Goal: Task Accomplishment & Management: Complete application form

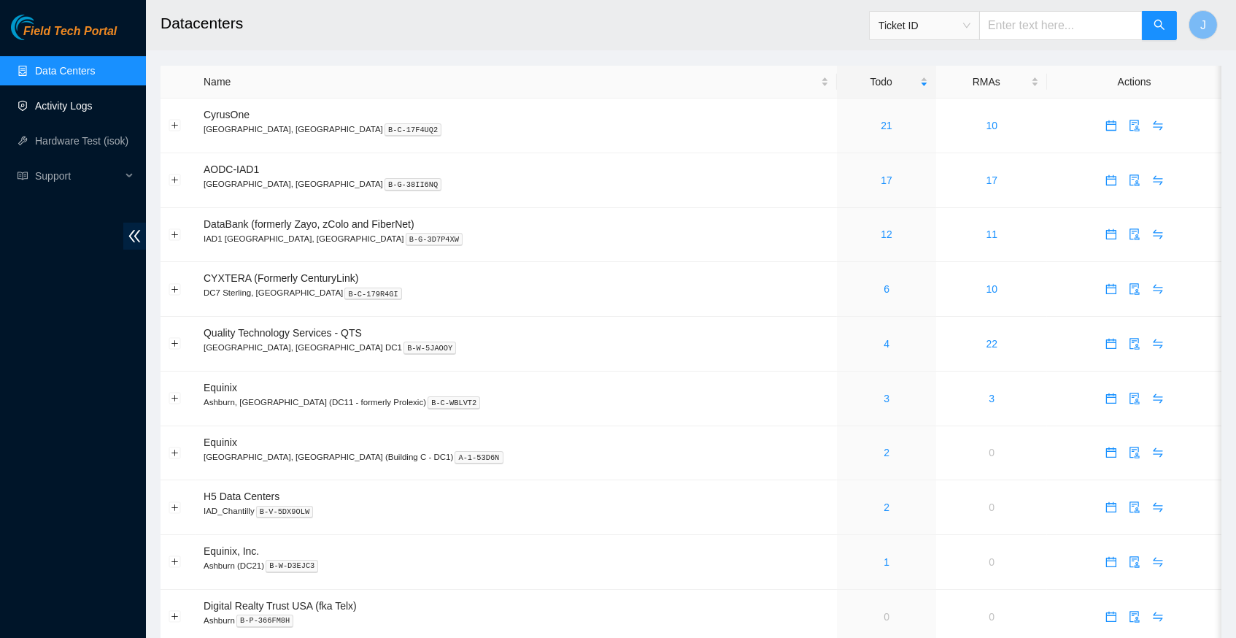
click at [86, 105] on link "Activity Logs" at bounding box center [64, 106] width 58 height 12
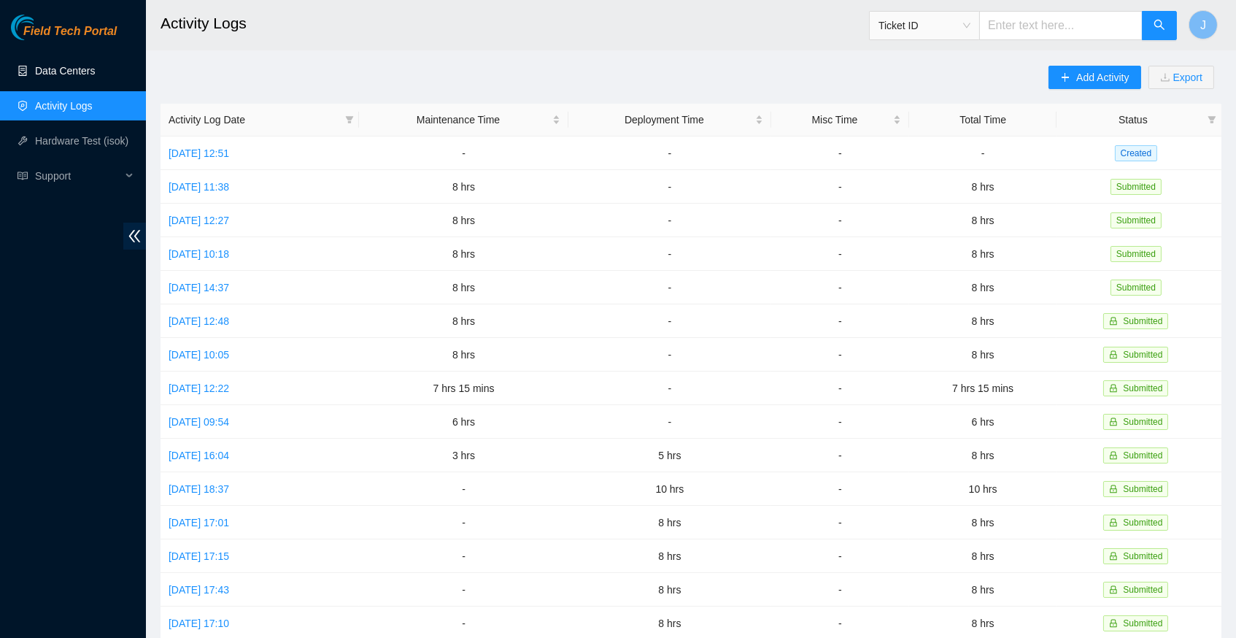
click at [81, 65] on link "Data Centers" at bounding box center [65, 71] width 60 height 12
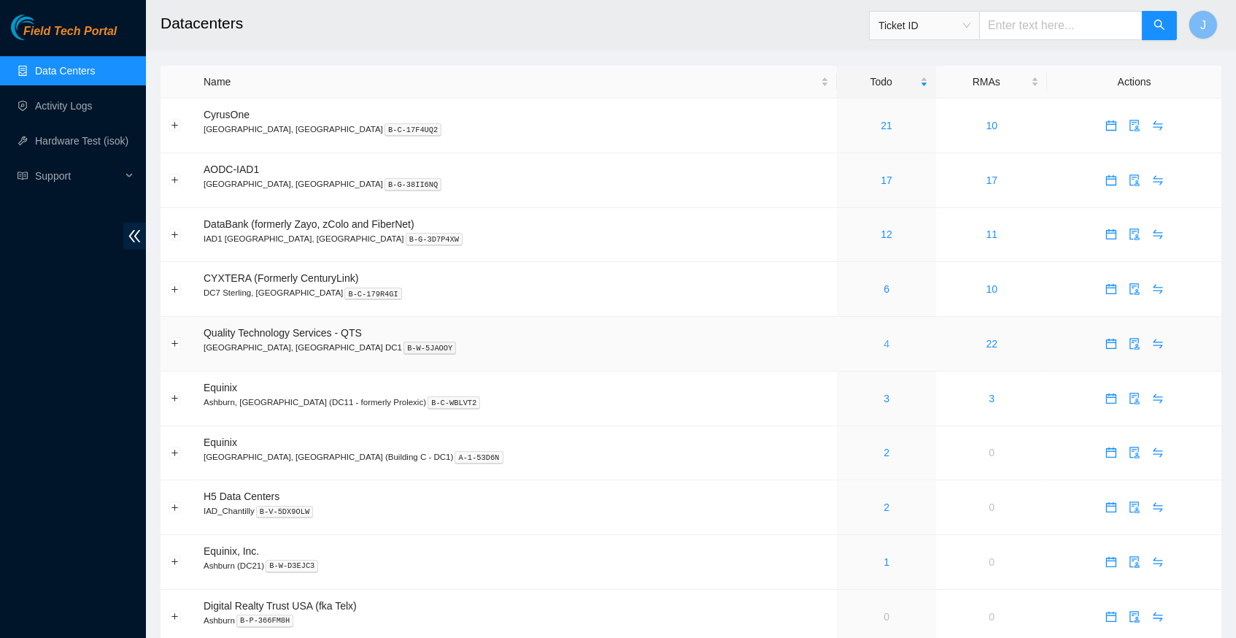
click at [884, 338] on link "4" at bounding box center [887, 344] width 6 height 12
click at [58, 112] on link "Activity Logs" at bounding box center [64, 106] width 58 height 12
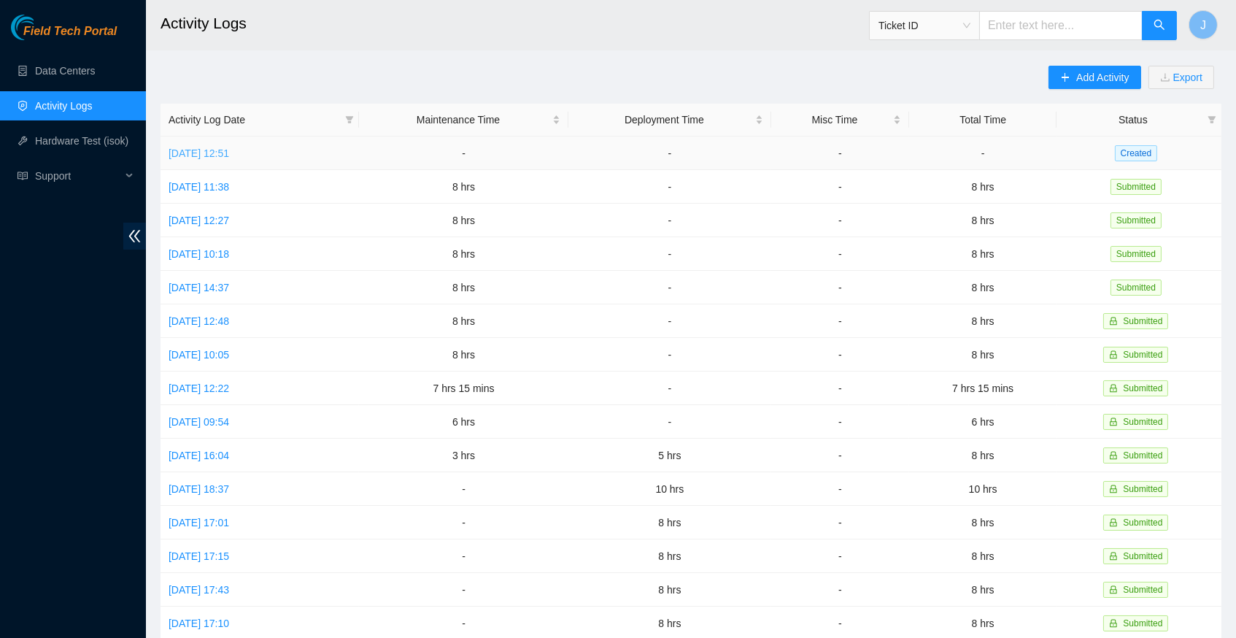
click at [229, 153] on link "[DATE] 12:51" at bounding box center [199, 153] width 61 height 12
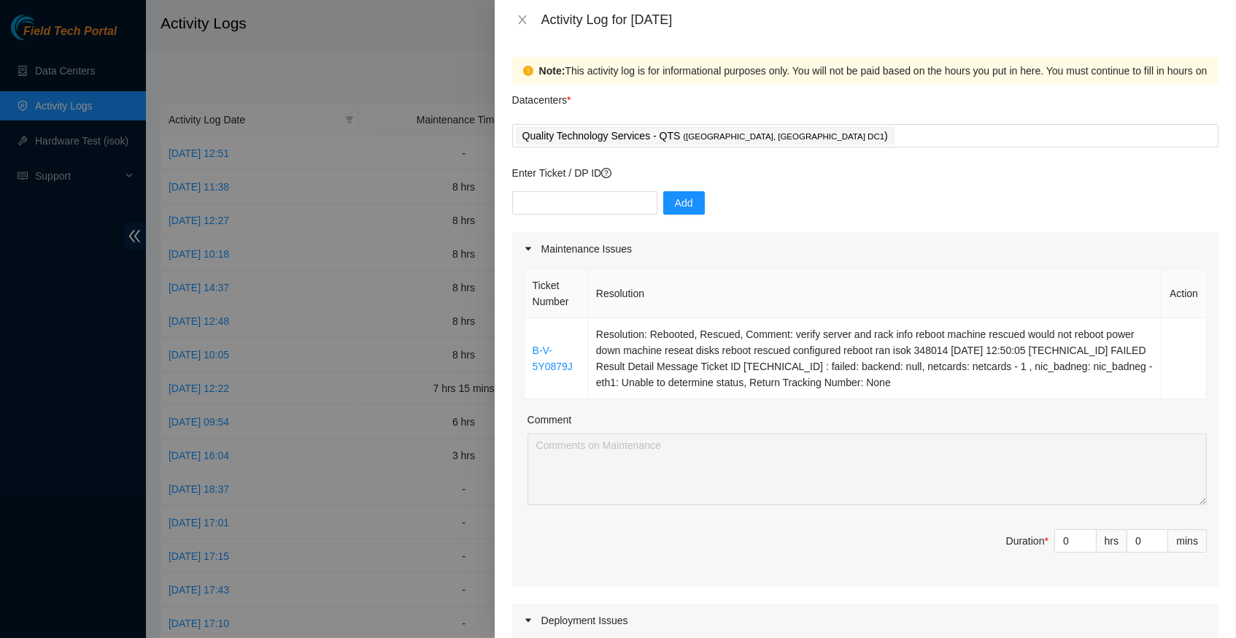
click at [366, 109] on div at bounding box center [618, 319] width 1236 height 638
click at [527, 18] on icon "close" at bounding box center [523, 20] width 12 height 12
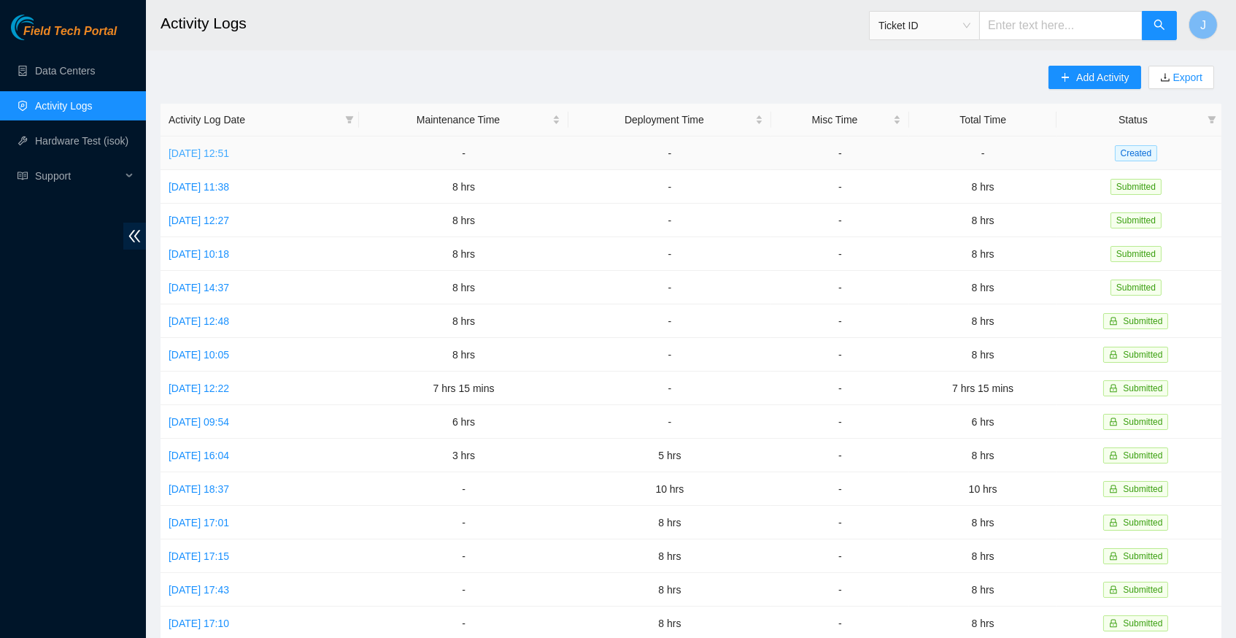
click at [229, 150] on link "Wed, 08 Oct 2025 12:51" at bounding box center [199, 153] width 61 height 12
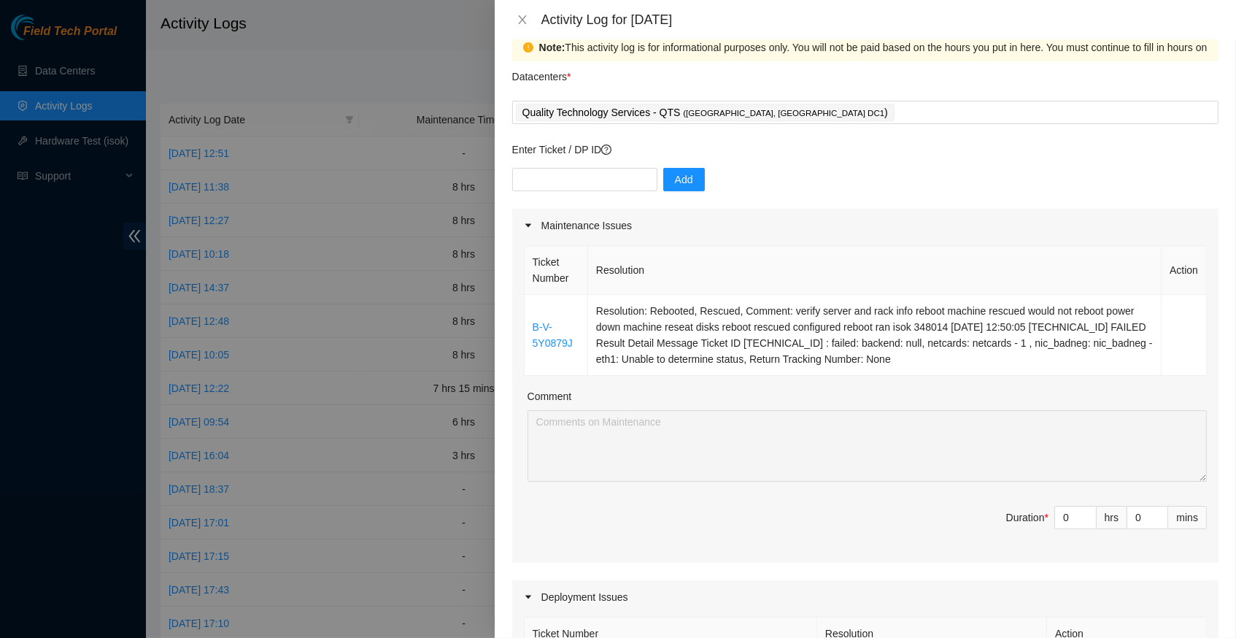
scroll to position [21, 0]
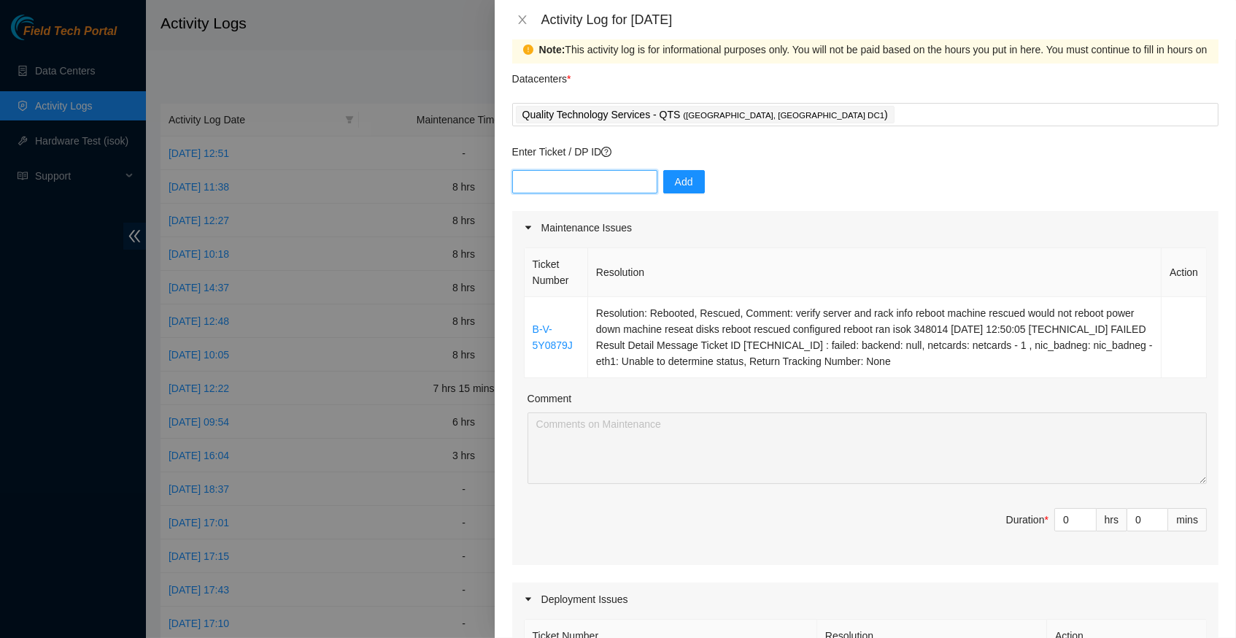
click at [580, 183] on input "text" at bounding box center [584, 181] width 145 height 23
type input "DP81248"
click at [690, 166] on div "Enter Ticket / DP ID DP81248 Add" at bounding box center [865, 177] width 707 height 67
click at [690, 180] on span "Add" at bounding box center [684, 182] width 18 height 16
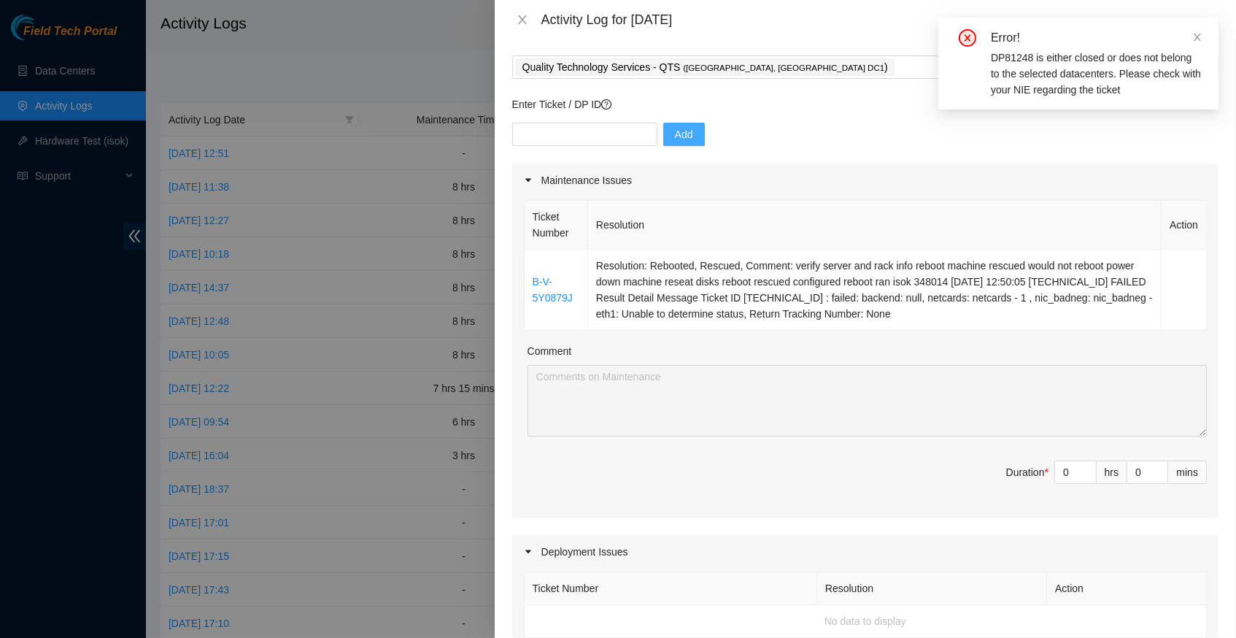
scroll to position [44, 0]
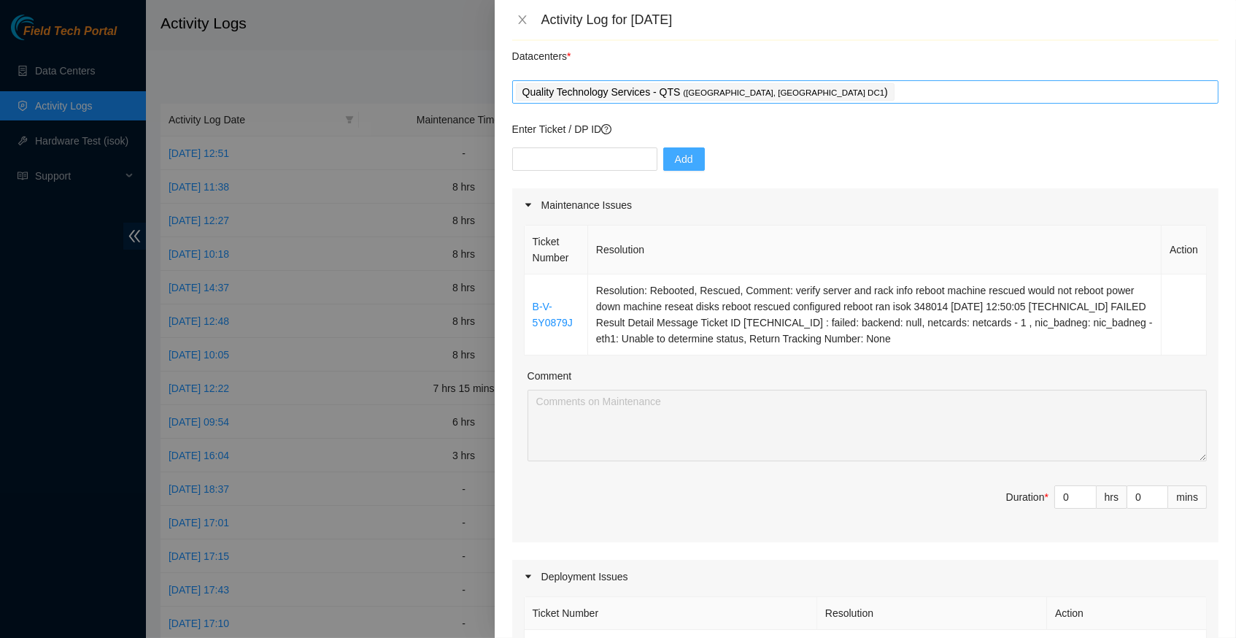
click at [813, 98] on div "Quality Technology Services - QTS ( Ashburn, VA DC1 )" at bounding box center [865, 92] width 699 height 20
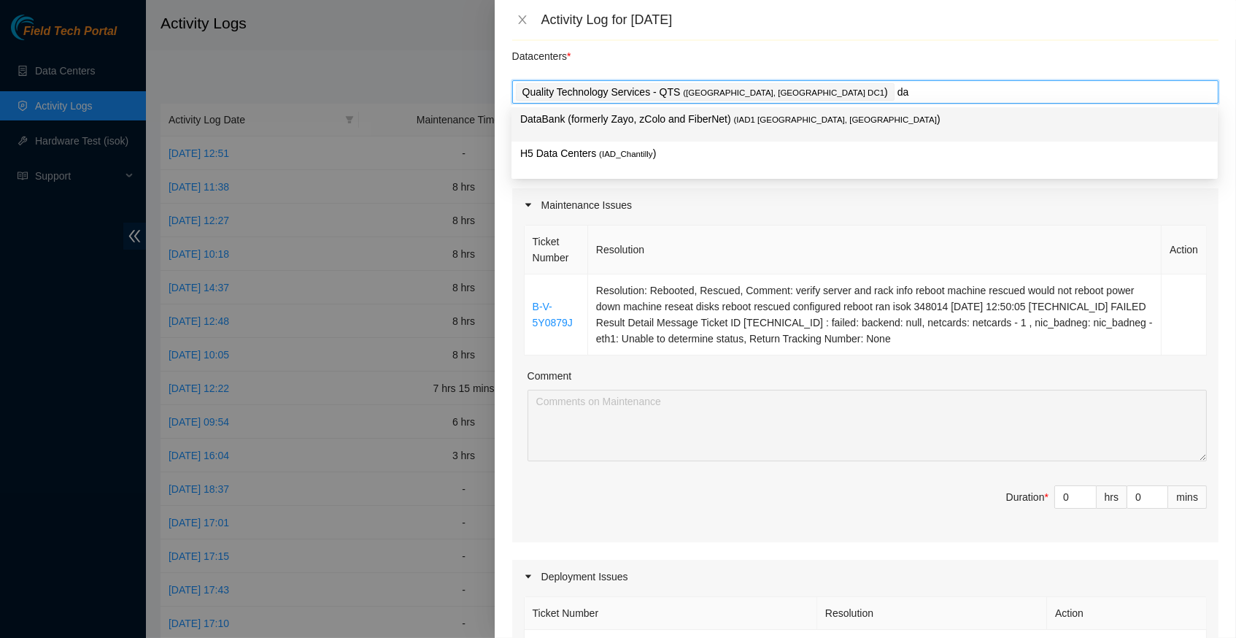
type input "dat"
click at [810, 120] on span "( IAD1 Ashburn, VA" at bounding box center [835, 119] width 203 height 9
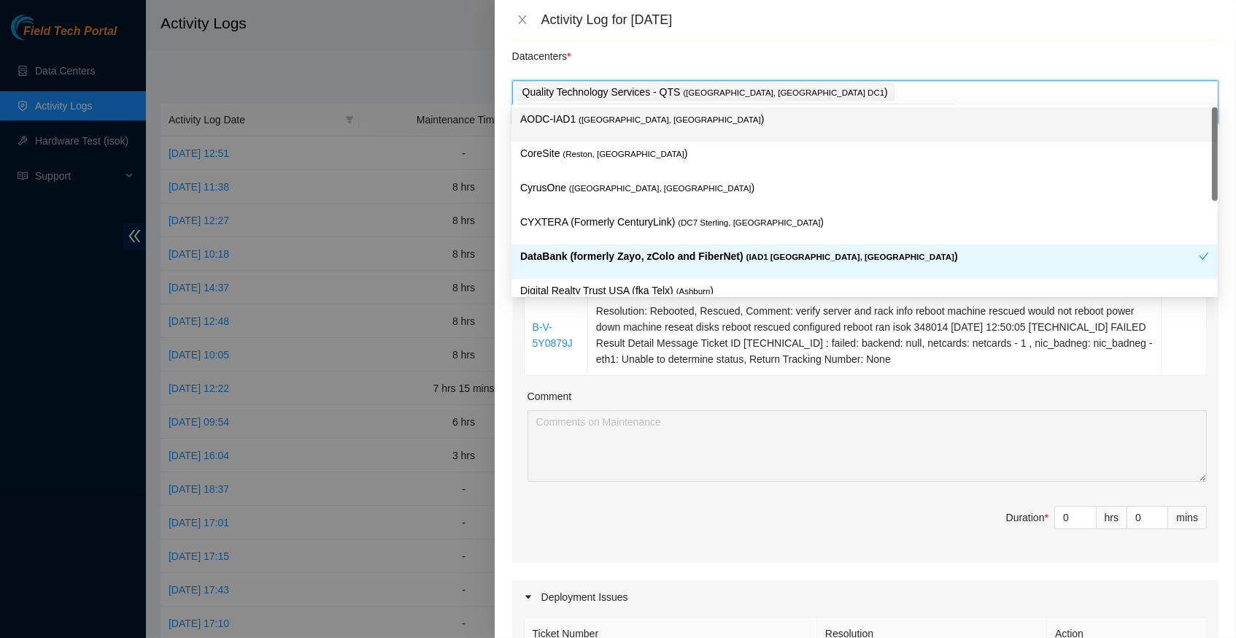
click at [820, 47] on div "Datacenters *" at bounding box center [865, 60] width 707 height 39
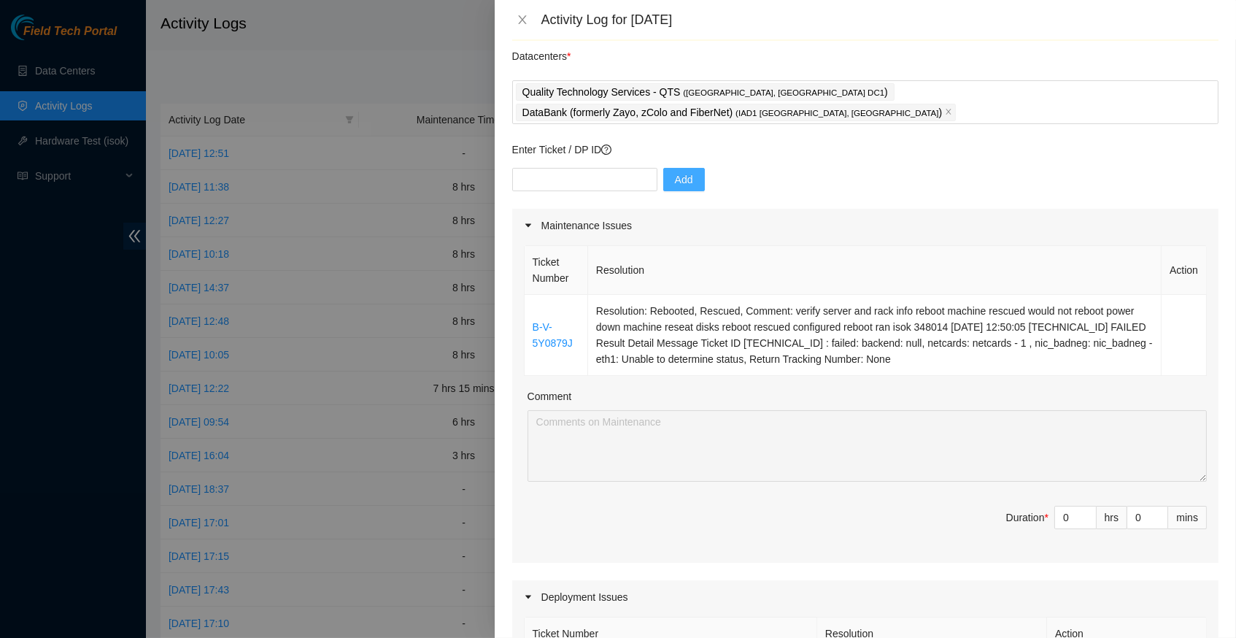
click at [604, 169] on div "Add" at bounding box center [865, 188] width 707 height 41
click at [595, 168] on input "text" at bounding box center [584, 179] width 145 height 23
type input "DP81248"
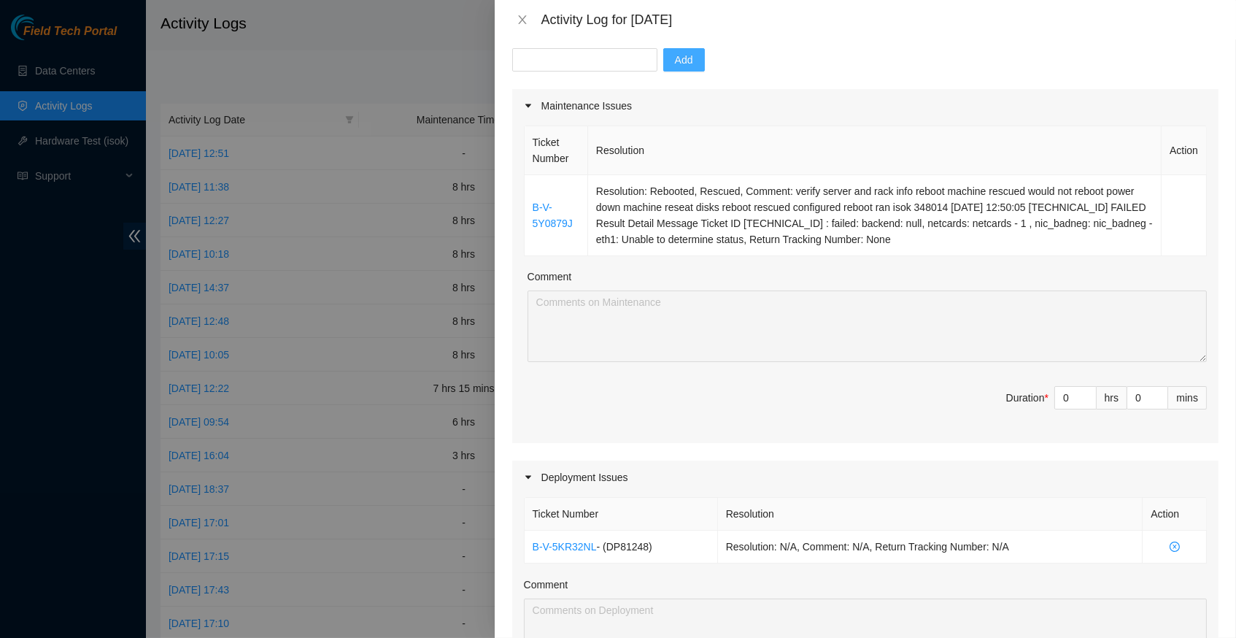
scroll to position [163, 0]
type input "1"
click at [1091, 390] on span "up" at bounding box center [1089, 394] width 9 height 9
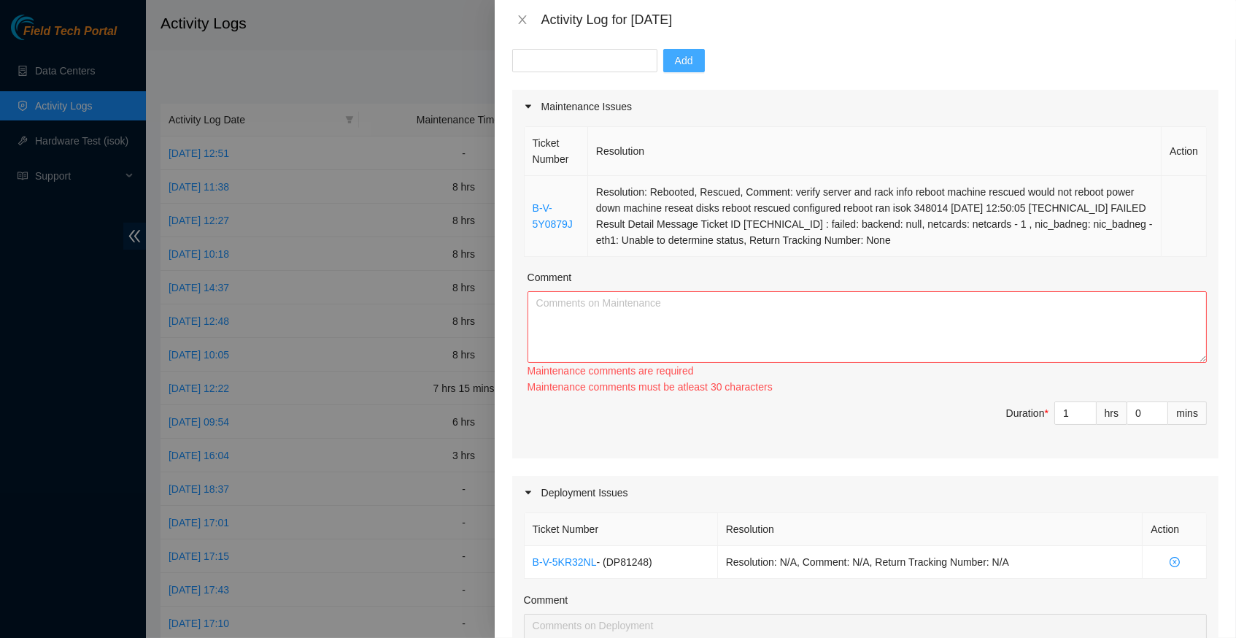
drag, startPoint x: 1107, startPoint y: 211, endPoint x: 531, endPoint y: 180, distance: 577.4
click at [531, 180] on tr "B-V-5Y0879J Resolution: Rebooted, Rescued, Comment: verify server and rack info…" at bounding box center [866, 216] width 682 height 81
copy tr "B-V-5Y0879J Resolution: Rebooted, Rescued, Comment: verify server and rack info…"
click at [587, 294] on textarea "Comment" at bounding box center [868, 327] width 680 height 72
paste textarea "B-V-5Y0879J Resolution: Rebooted, Rescued, Comment: verify server and rack info…"
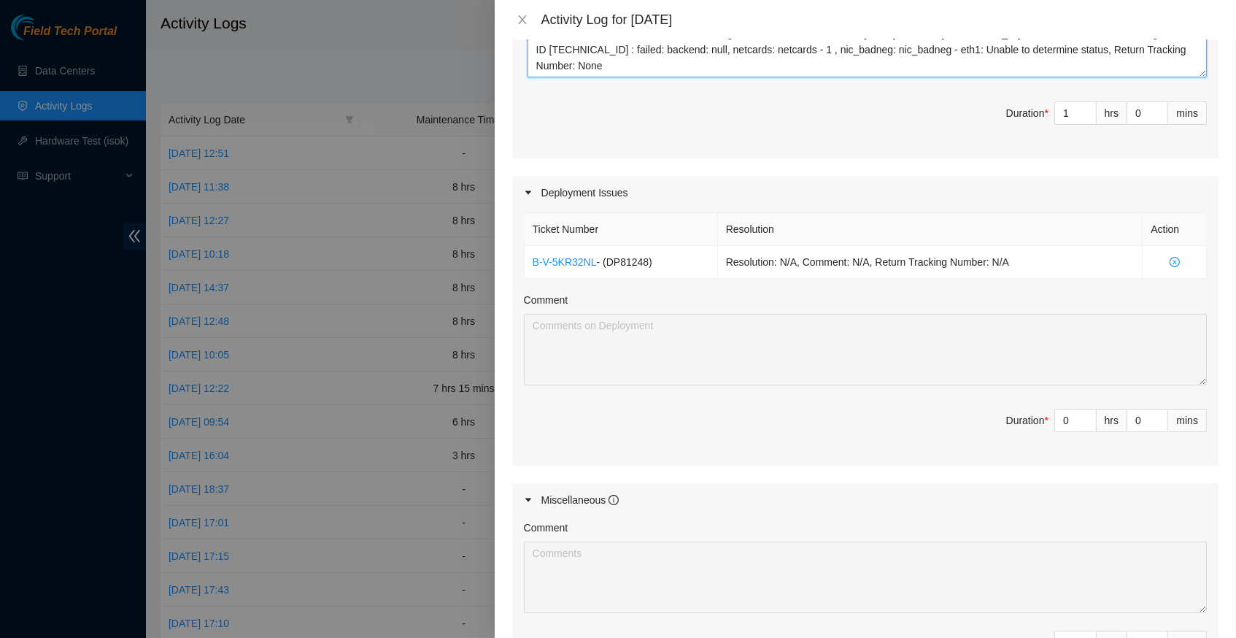
scroll to position [478, 0]
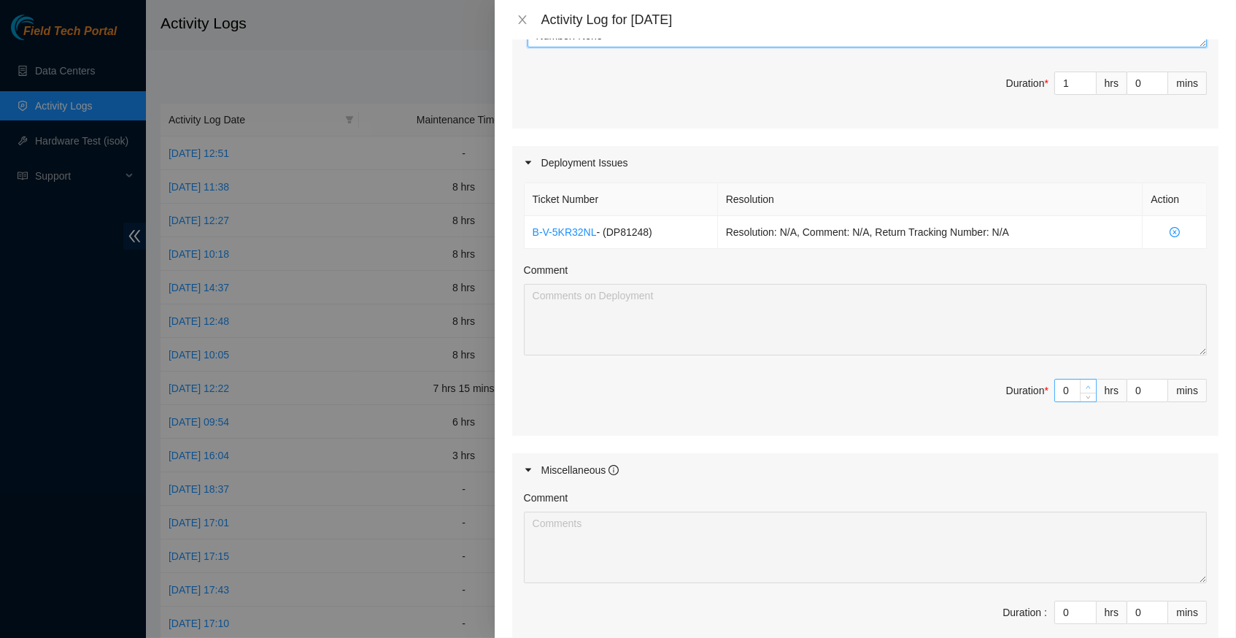
type textarea "B-V-5Y0879J Resolution: Rebooted, Rescued, Comment: verify server and rack info…"
click at [1088, 382] on span "up" at bounding box center [1089, 386] width 9 height 9
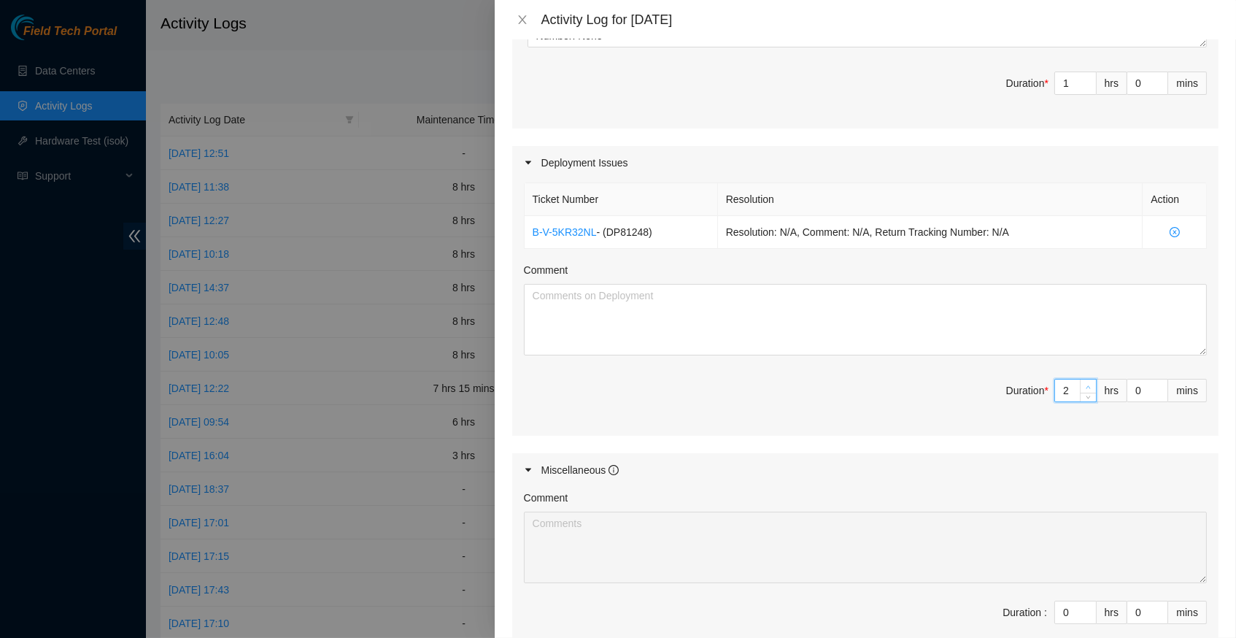
type input "2"
type input "3"
click at [1088, 382] on span "up" at bounding box center [1089, 386] width 9 height 9
type input "3"
type input "4"
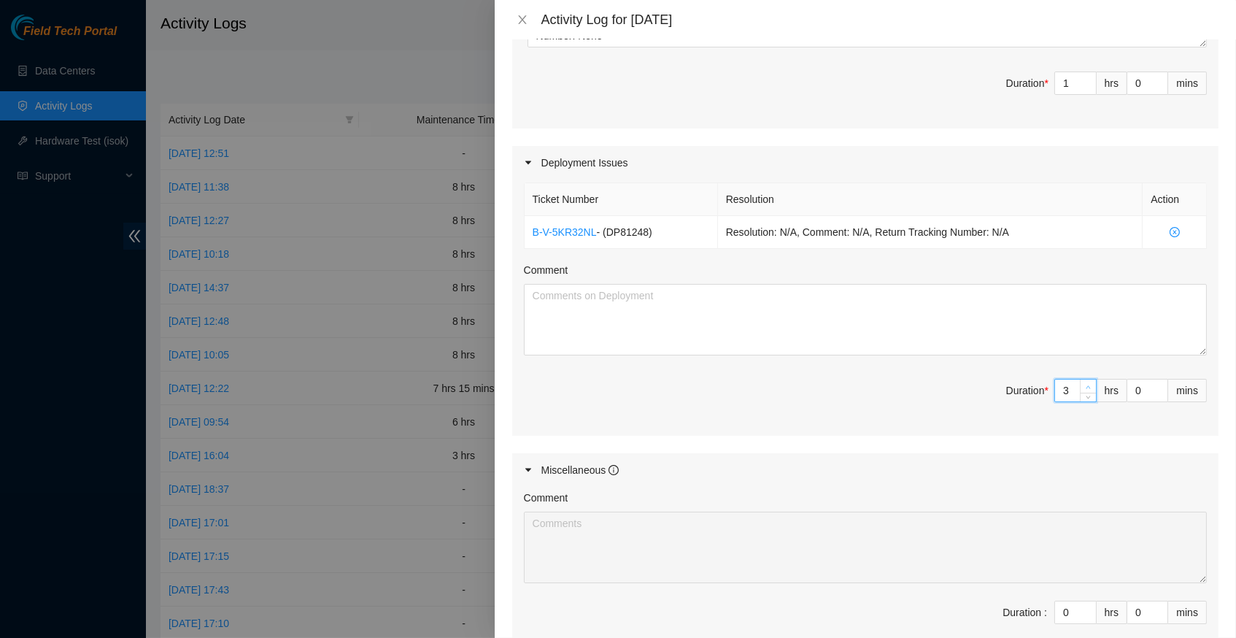
click at [1088, 382] on span "up" at bounding box center [1089, 386] width 9 height 9
type input "4"
type input "5"
click at [1088, 382] on span "up" at bounding box center [1089, 386] width 9 height 9
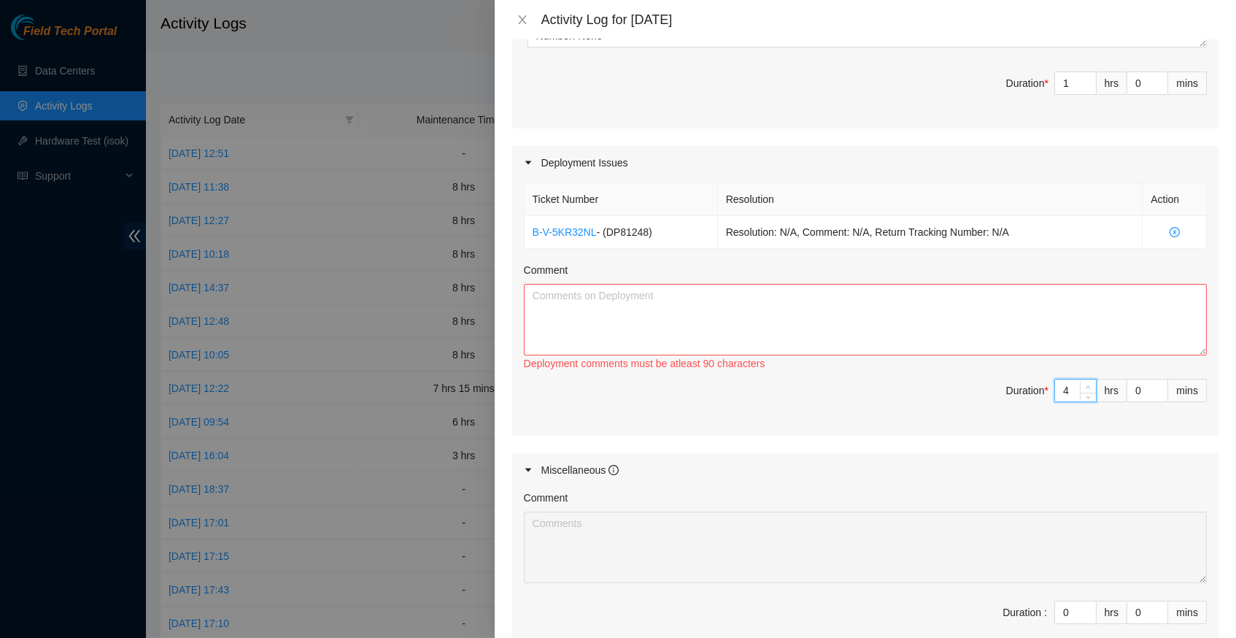
type input "5"
type input "6"
type input "7"
click at [1088, 382] on span "up" at bounding box center [1089, 386] width 9 height 9
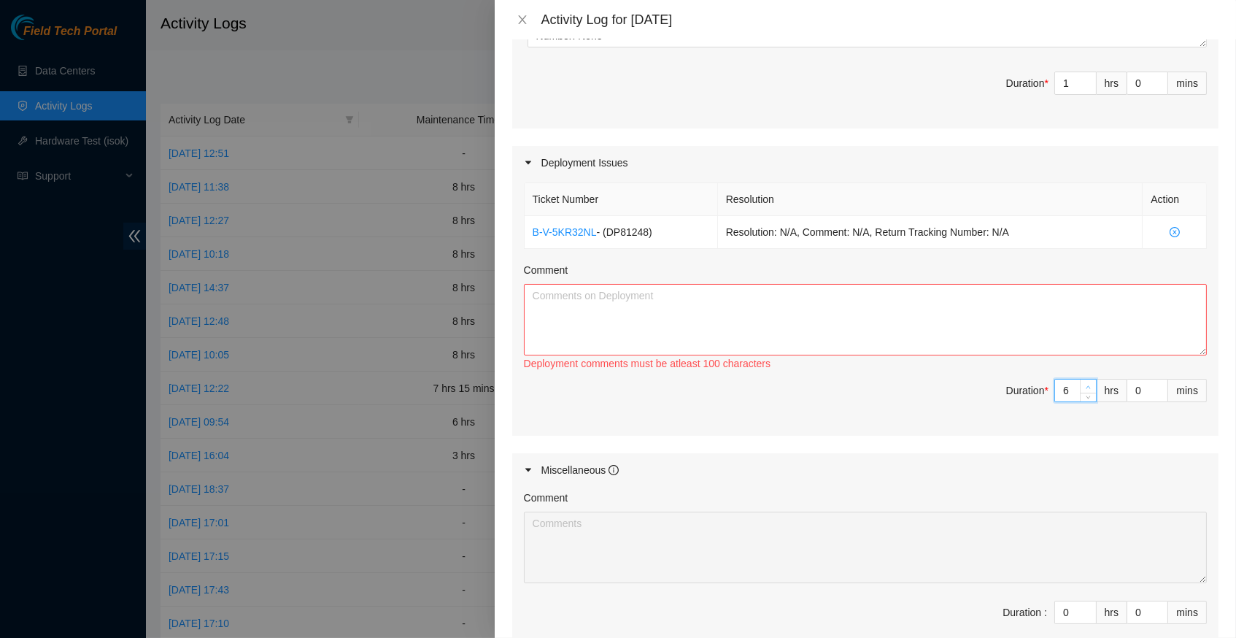
type input "7"
type input "8"
click at [1088, 382] on span "up" at bounding box center [1089, 386] width 9 height 9
click at [714, 290] on textarea "Comment" at bounding box center [865, 320] width 683 height 72
paste textarea "Hey Pat, EOD Report, Jeff and Celeste handled fiber 1-8 connections Jake and Ba…"
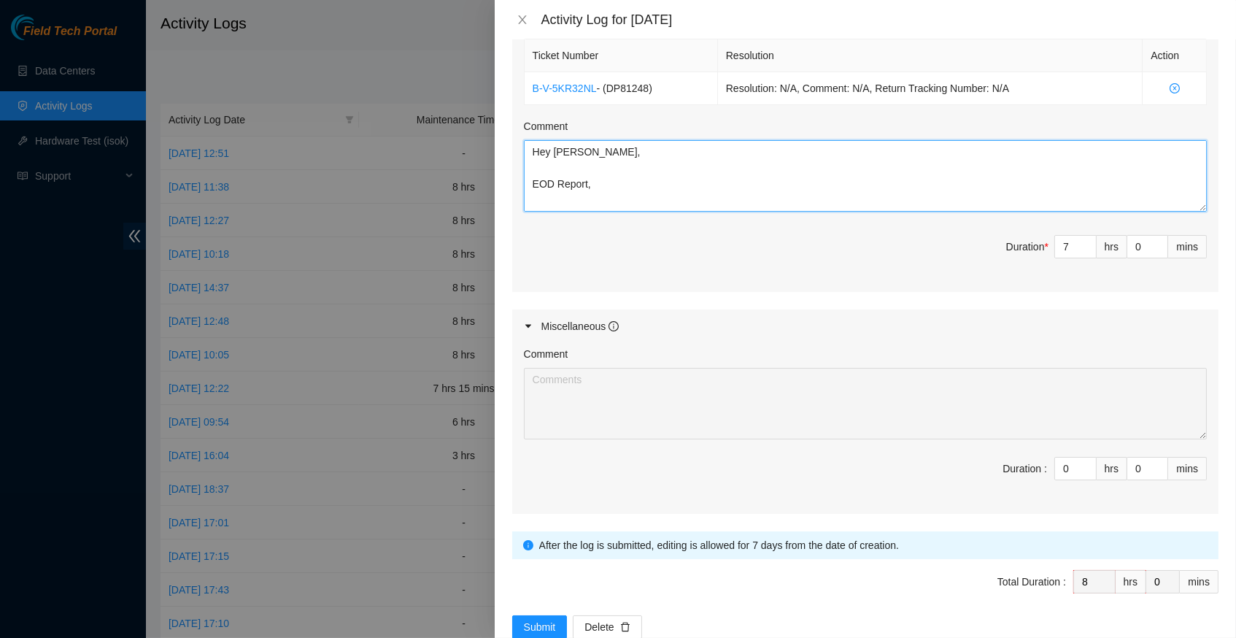
scroll to position [620, 0]
type textarea "Hey Pat, EOD Report, Jeff and Celeste handled fiber 1-8 connections Jake and Ba…"
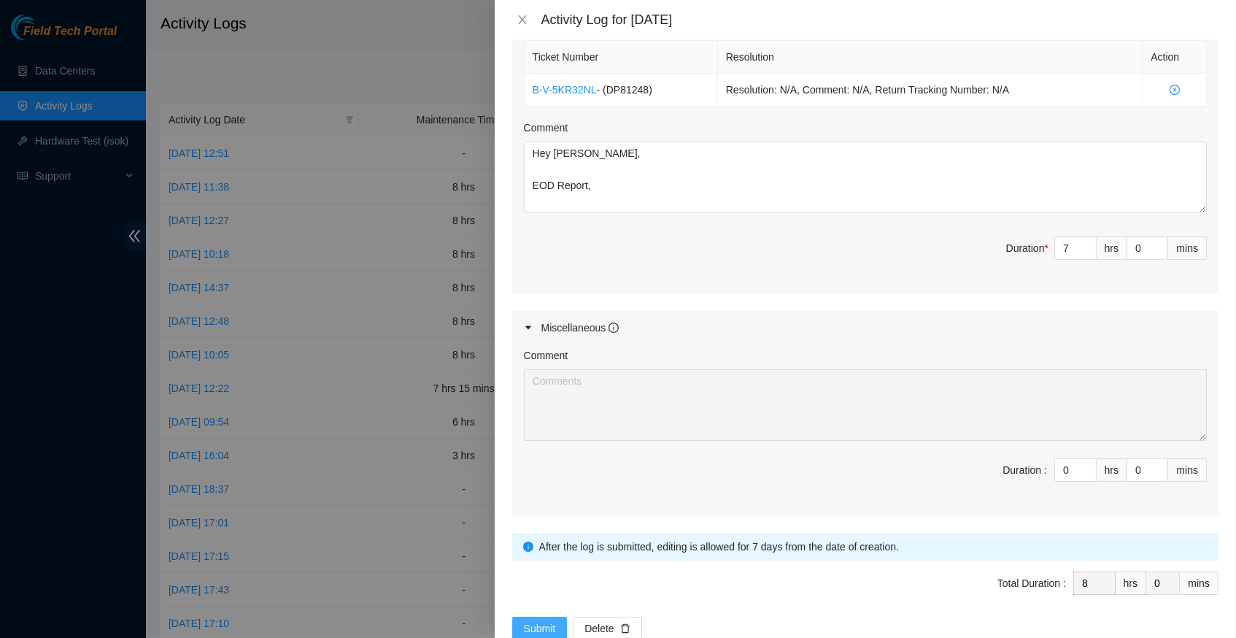
click at [545, 620] on span "Submit" at bounding box center [540, 628] width 32 height 16
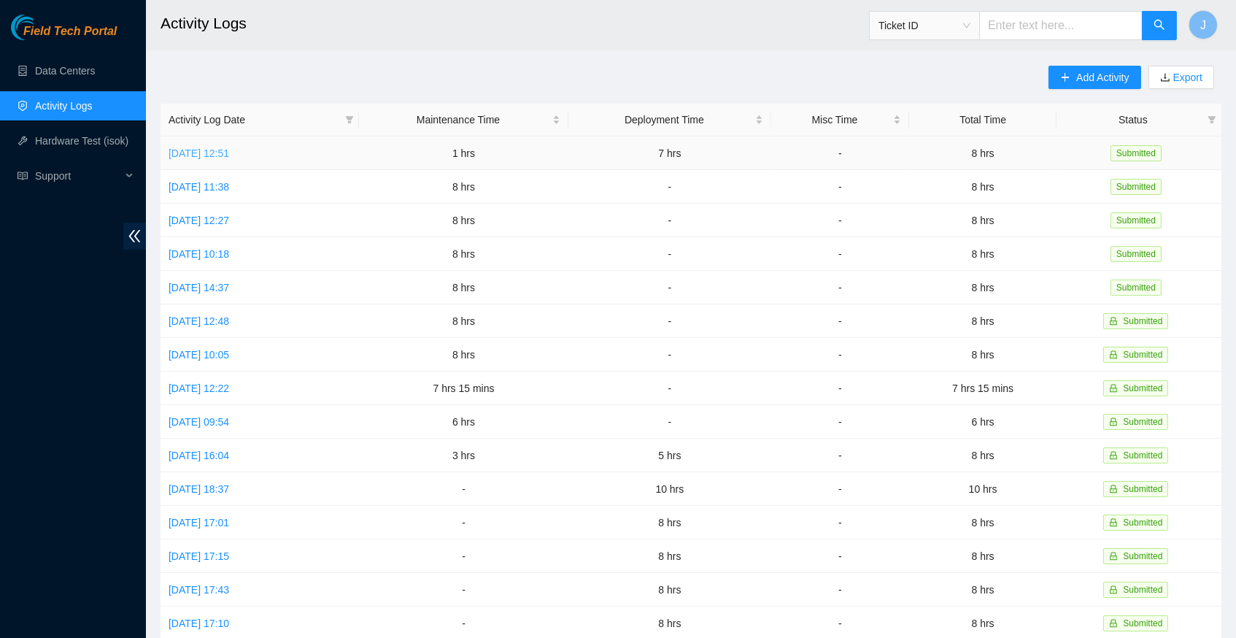
click at [229, 147] on link "Wed, 08 Oct 2025 12:51" at bounding box center [199, 153] width 61 height 12
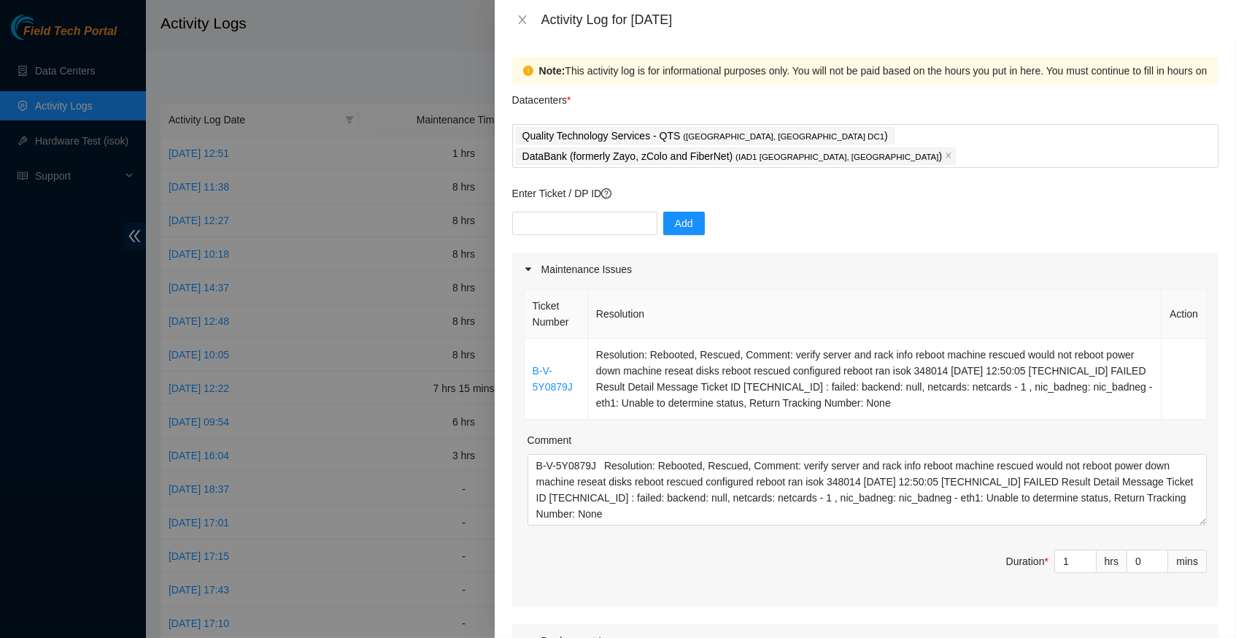
scroll to position [0, 0]
click at [366, 150] on div at bounding box center [618, 319] width 1236 height 638
click at [523, 22] on icon "close" at bounding box center [523, 20] width 12 height 12
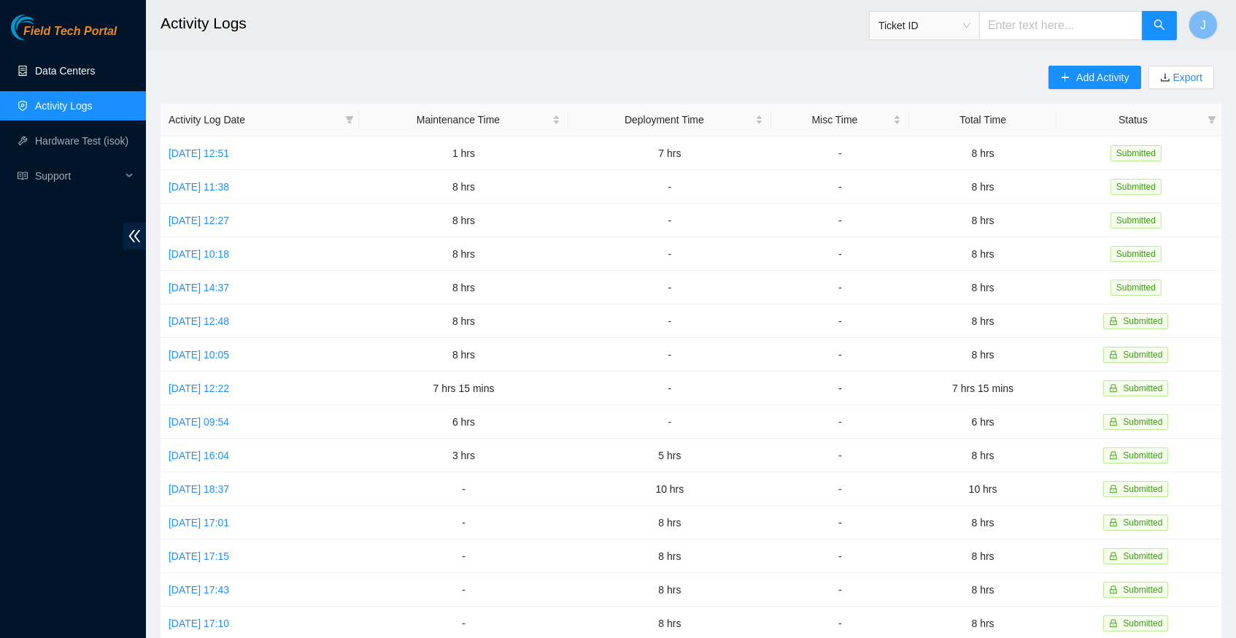
click at [95, 65] on link "Data Centers" at bounding box center [65, 71] width 60 height 12
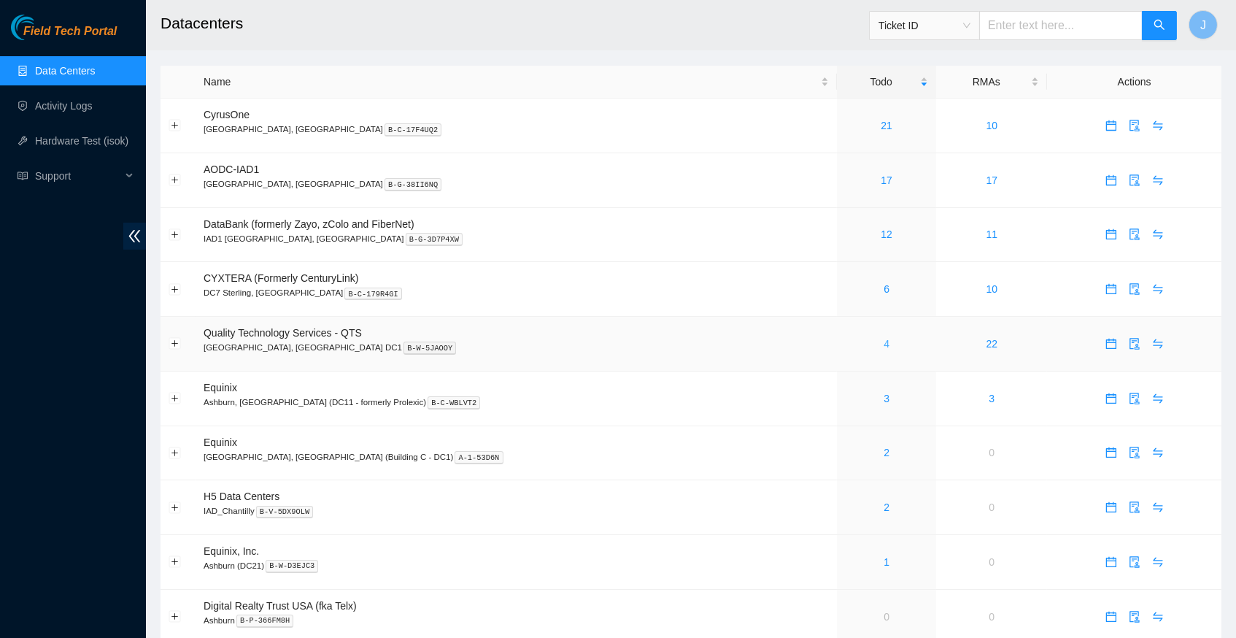
click at [884, 339] on link "4" at bounding box center [887, 344] width 6 height 12
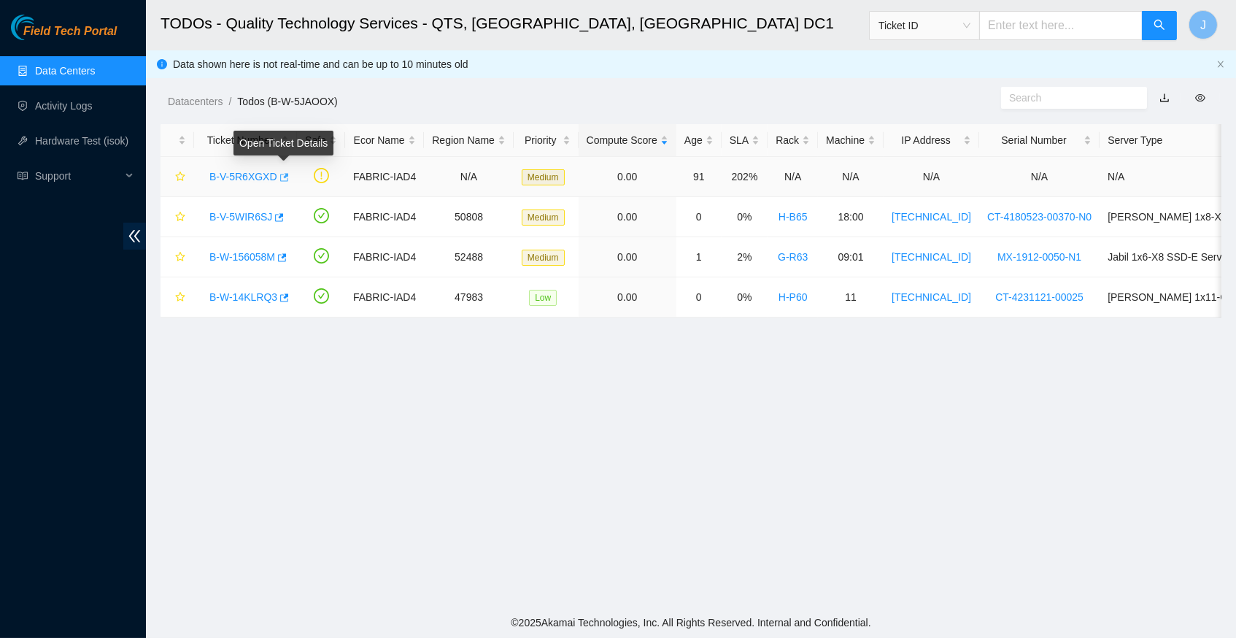
click at [288, 173] on icon "button" at bounding box center [284, 177] width 9 height 8
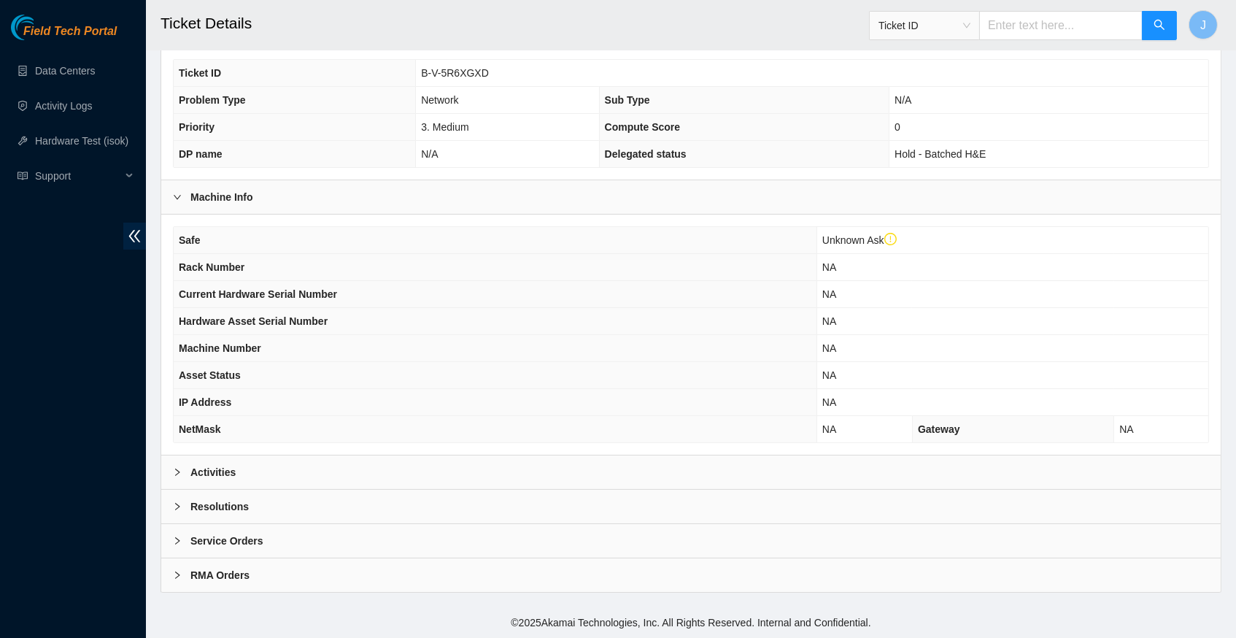
click at [179, 468] on div at bounding box center [182, 472] width 18 height 16
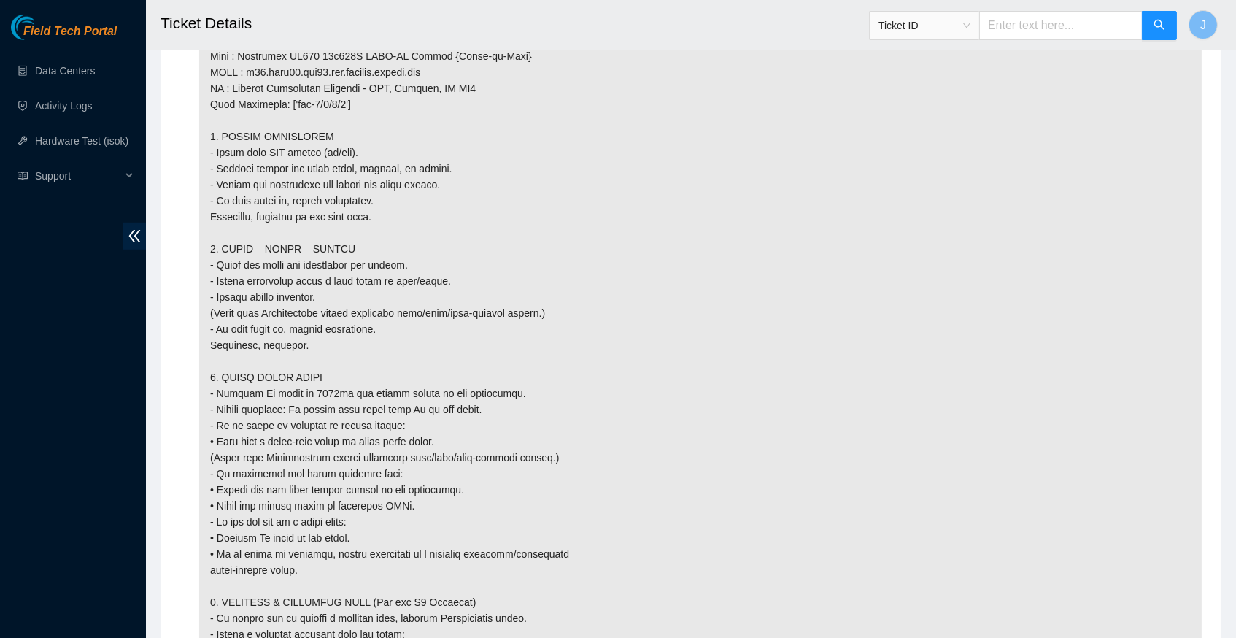
scroll to position [1719, 0]
